Goal: Information Seeking & Learning: Learn about a topic

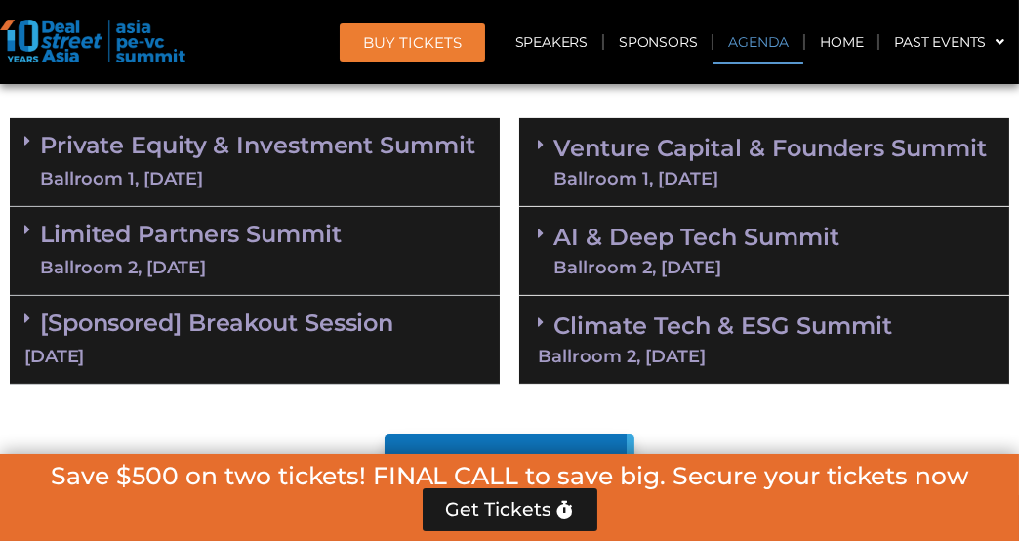
scroll to position [1176, 0]
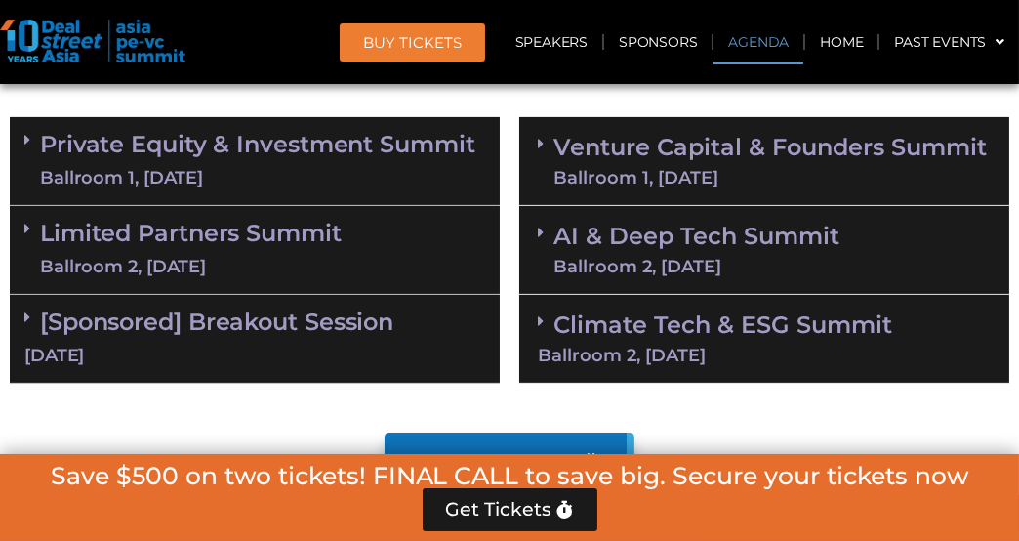
click at [700, 326] on link "Climate Tech & ESG Summit Ballroom 2, [DATE]" at bounding box center [764, 337] width 453 height 54
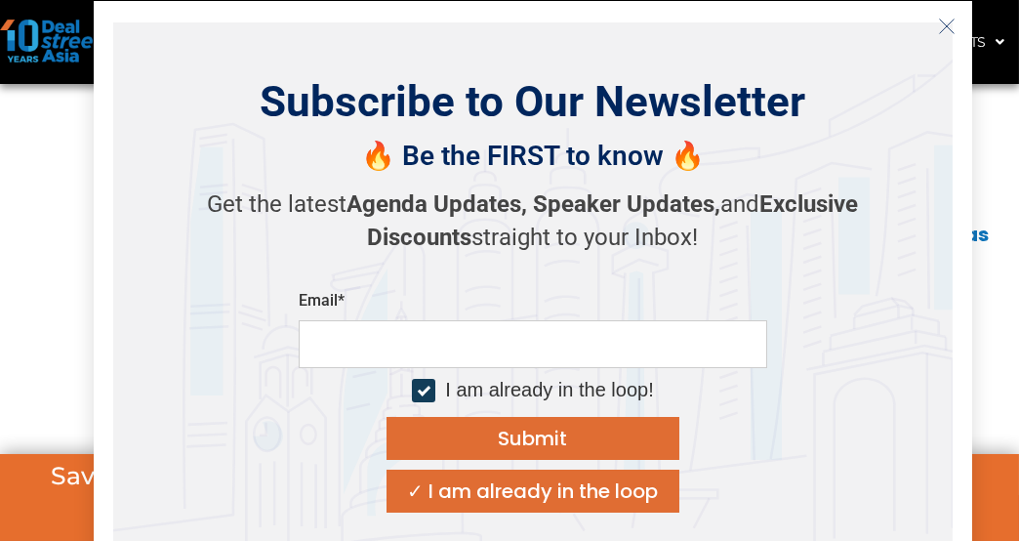
scroll to position [1878, 0]
click at [941, 29] on icon "Close" at bounding box center [947, 27] width 18 height 18
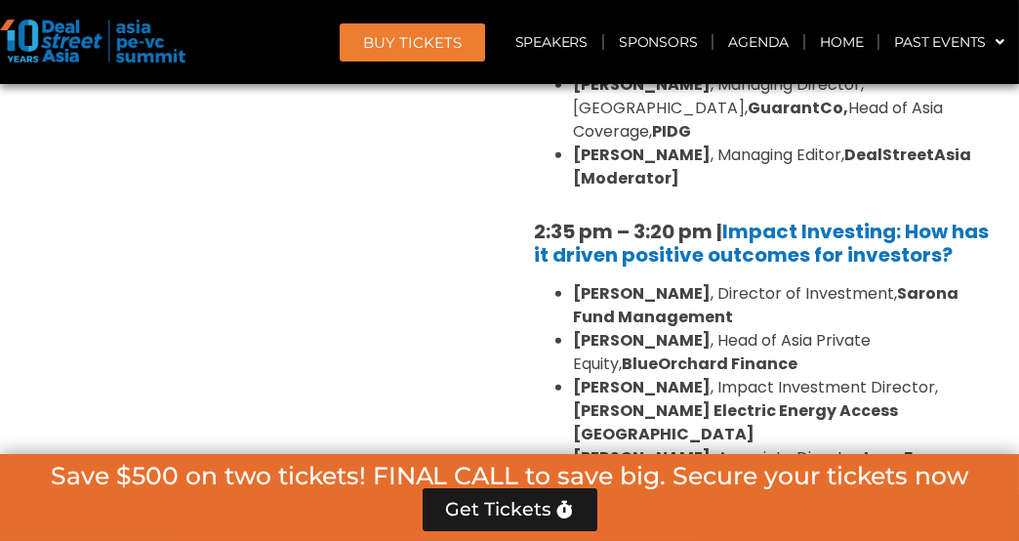
click at [392, 339] on div "Private Equity & Investment Summit Ballroom 1, [DATE] 8:00 am – 9:00 am | Regis…" at bounding box center [254, 464] width 509 height 2118
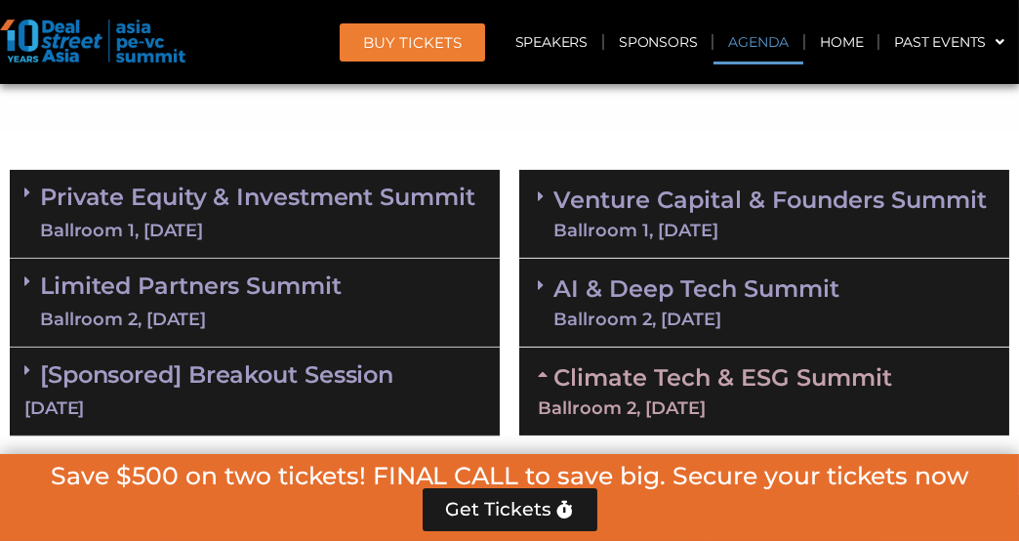
scroll to position [1123, 0]
click at [355, 224] on div "Ballroom 1, [DATE]" at bounding box center [257, 231] width 435 height 24
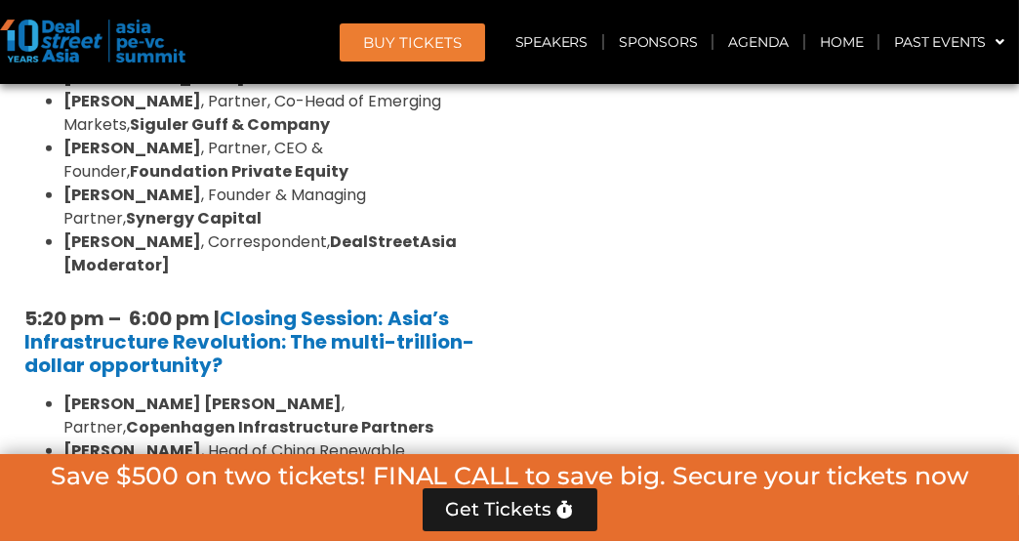
scroll to position [4174, 0]
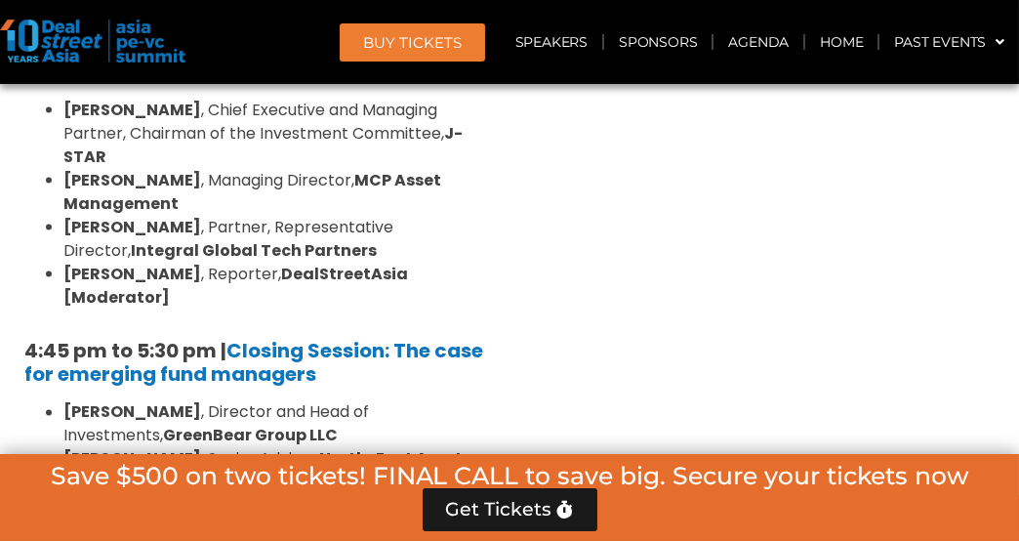
scroll to position [6494, 0]
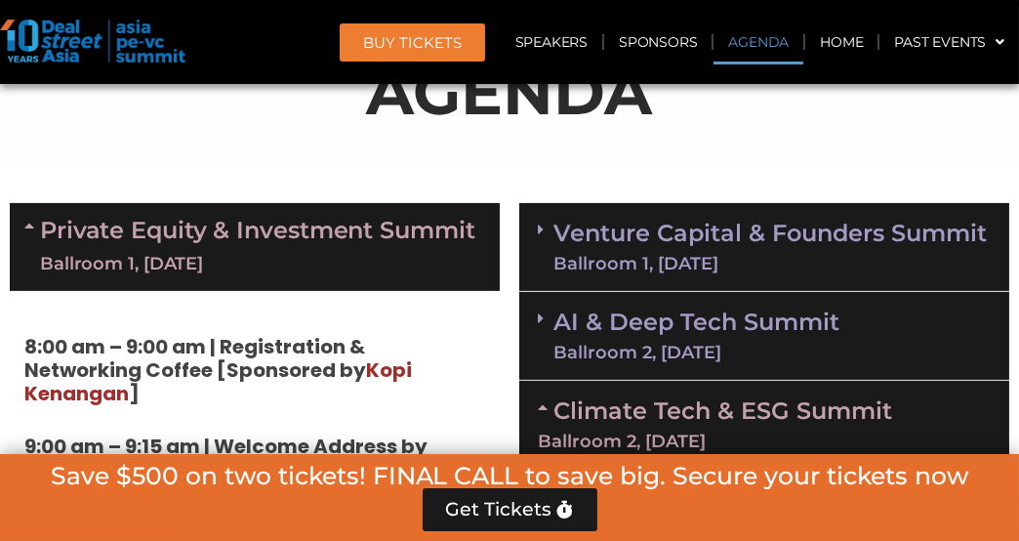
scroll to position [1088, 0]
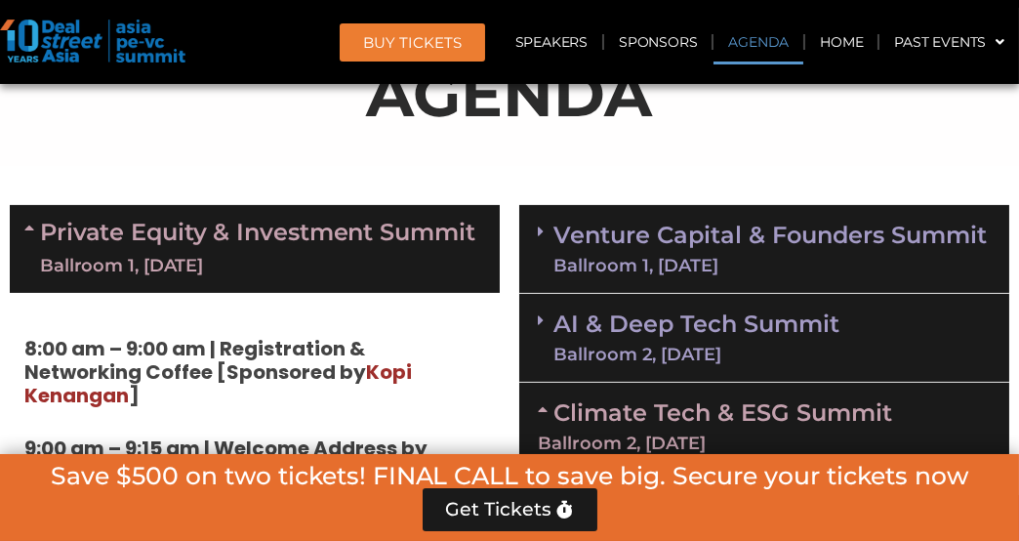
click at [650, 345] on div "Ballroom 2, [DATE]" at bounding box center [696, 354] width 286 height 18
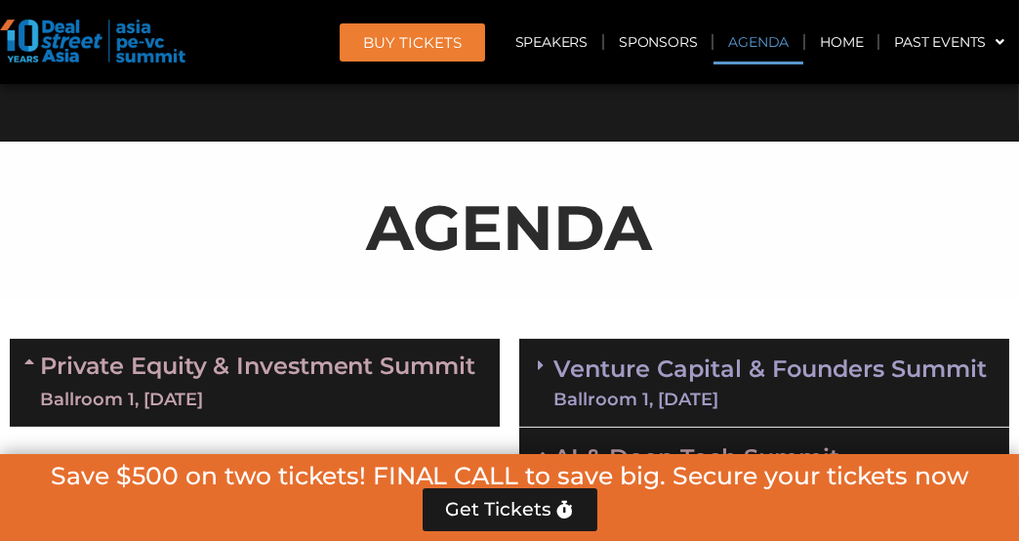
scroll to position [1052, 0]
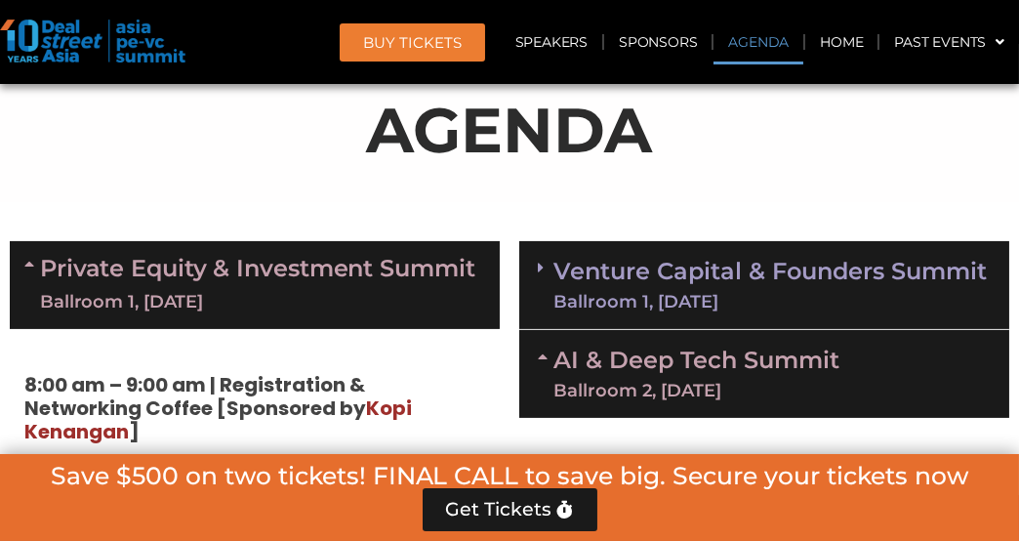
click at [739, 281] on link "Venture Capital & Founders​ Summit Ballroom 1, [DATE]" at bounding box center [769, 285] width 433 height 51
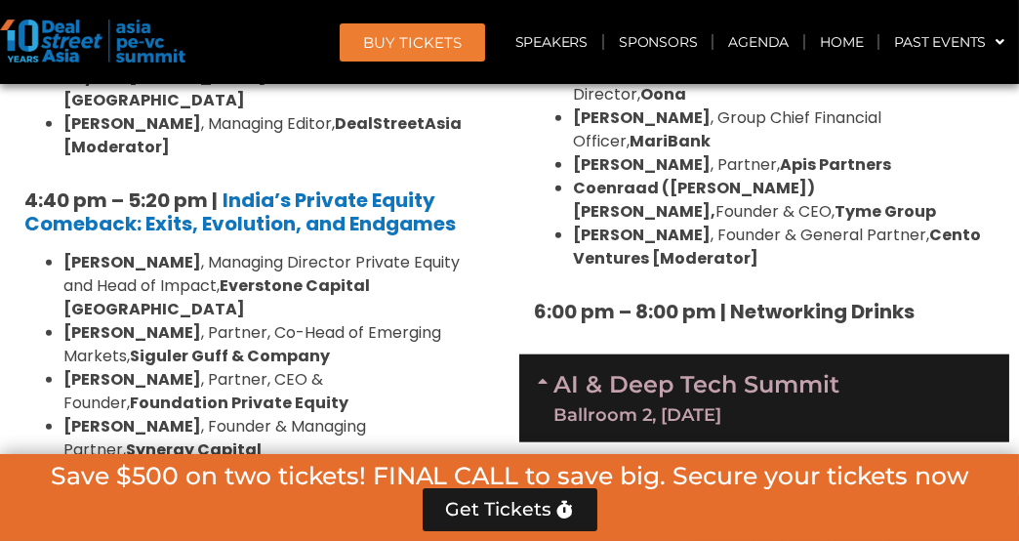
scroll to position [4038, 0]
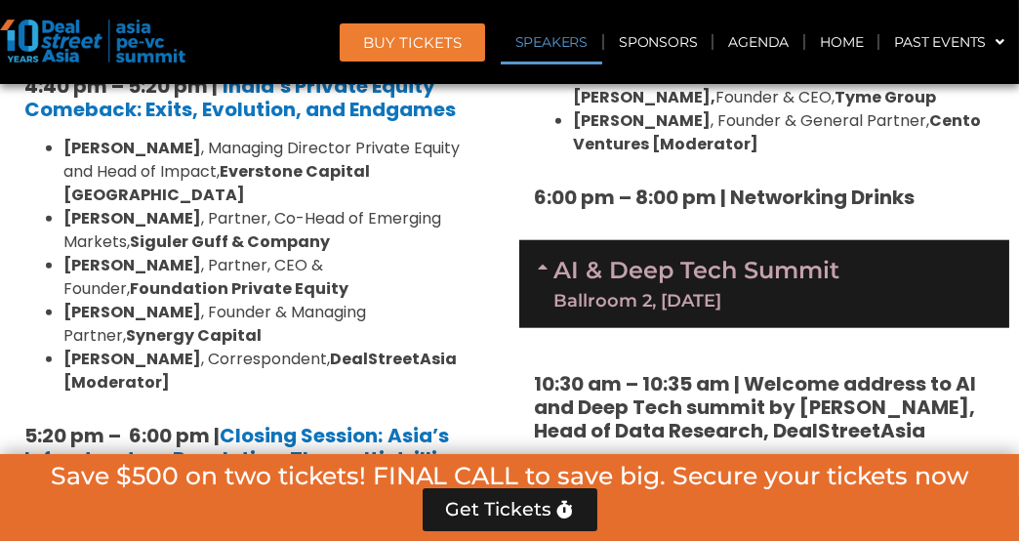
click at [579, 49] on link "Speakers" at bounding box center [551, 42] width 101 height 45
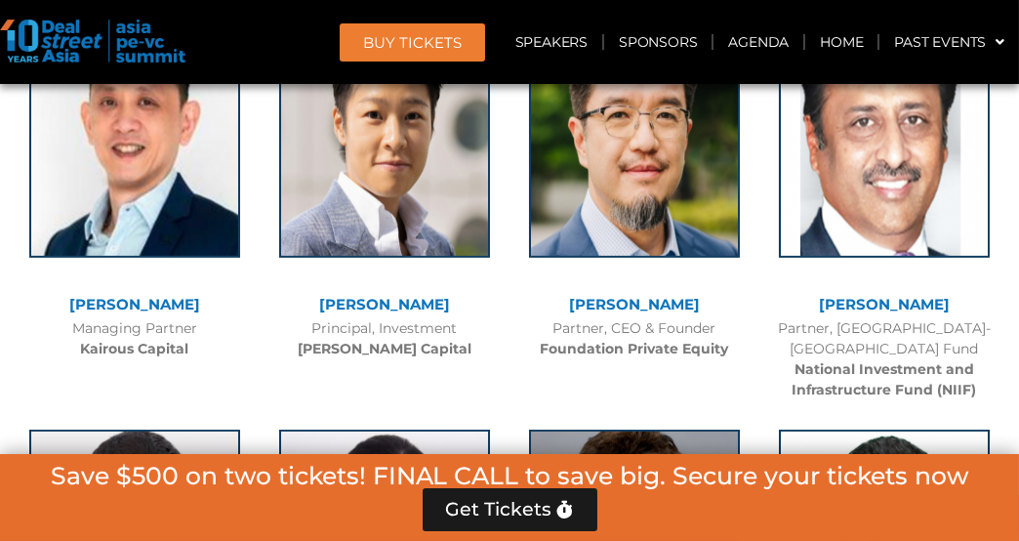
scroll to position [15600, 0]
